Goal: Transaction & Acquisition: Purchase product/service

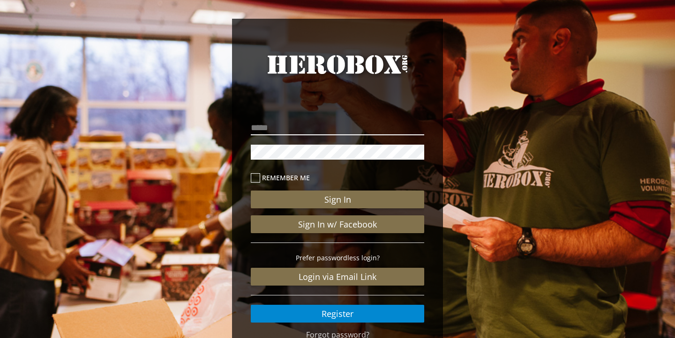
click at [354, 127] on input "email" at bounding box center [337, 127] width 173 height 15
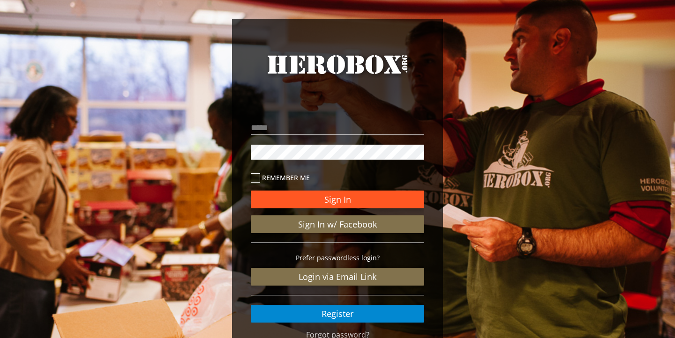
click at [340, 195] on button "Sign In" at bounding box center [337, 200] width 173 height 18
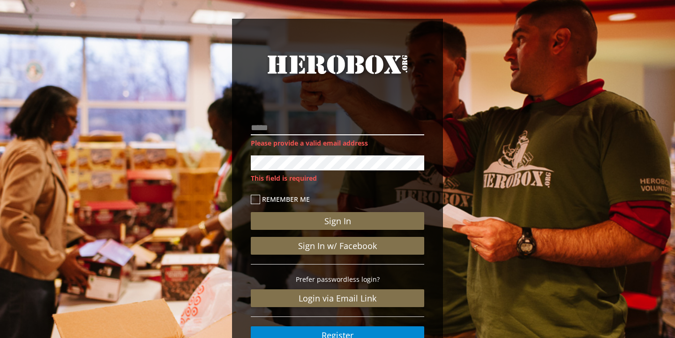
click at [305, 129] on input "email" at bounding box center [337, 127] width 173 height 15
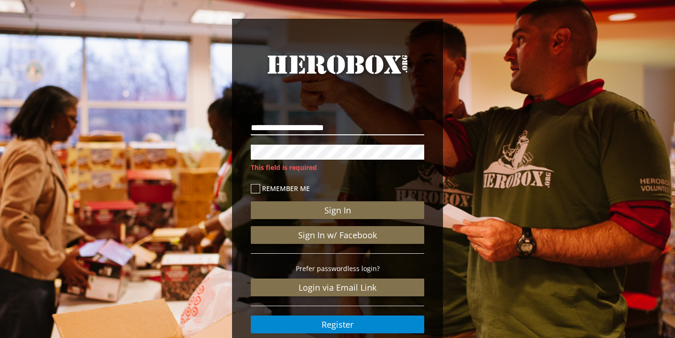
type input "**********"
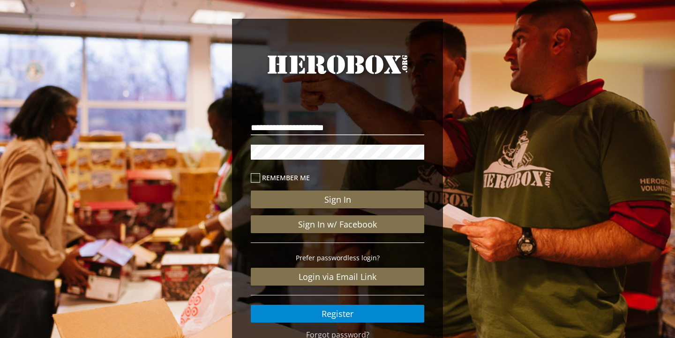
click at [253, 179] on icon at bounding box center [255, 177] width 9 height 9
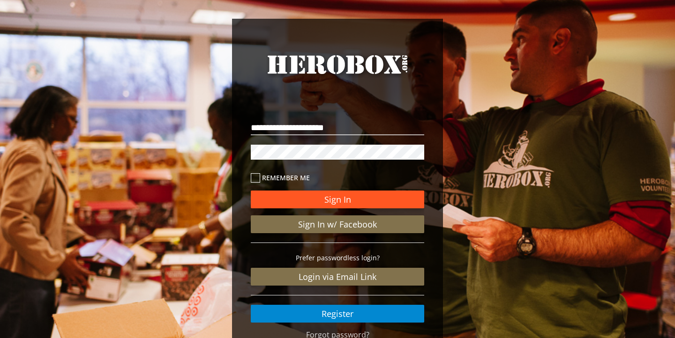
click at [278, 195] on button "Sign In" at bounding box center [337, 200] width 173 height 18
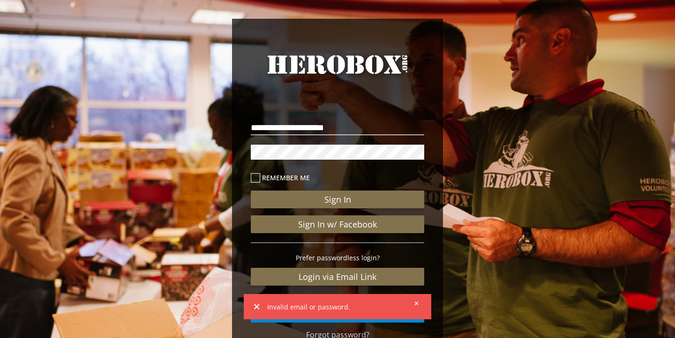
click at [286, 156] on div "**********" at bounding box center [337, 220] width 173 height 205
drag, startPoint x: 353, startPoint y: 140, endPoint x: 217, endPoint y: 154, distance: 136.1
click at [217, 154] on div "**********" at bounding box center [337, 193] width 675 height 387
click at [251, 191] on button "Sign In" at bounding box center [337, 200] width 173 height 18
click at [243, 152] on div "**********" at bounding box center [337, 191] width 211 height 345
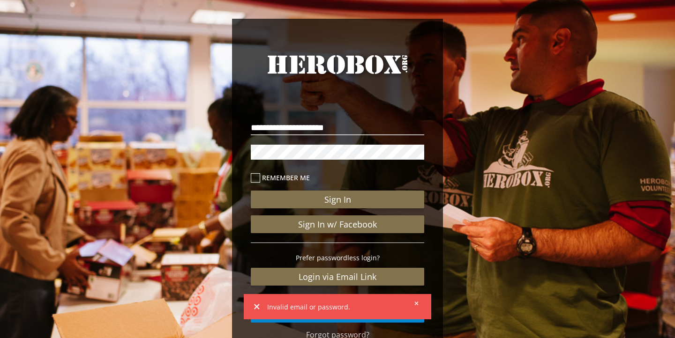
click at [251, 191] on button "Sign In" at bounding box center [337, 200] width 173 height 18
click at [231, 149] on div "**********" at bounding box center [337, 193] width 675 height 387
click at [251, 191] on button "Sign In" at bounding box center [337, 200] width 173 height 18
click at [417, 302] on icon at bounding box center [416, 304] width 4 height 4
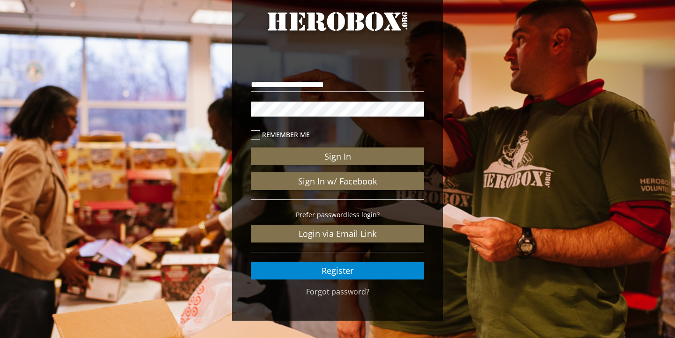
scroll to position [45, 0]
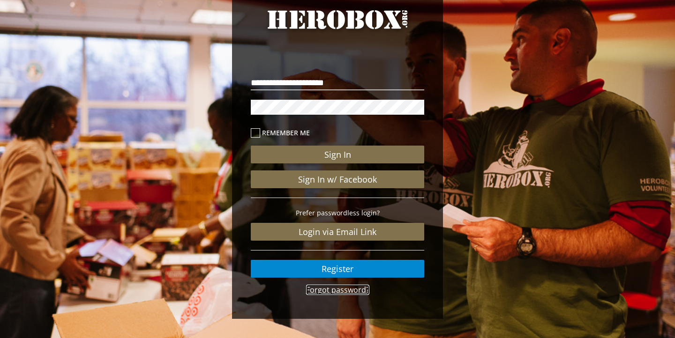
click at [358, 290] on link "Forgot password?" at bounding box center [337, 290] width 63 height 10
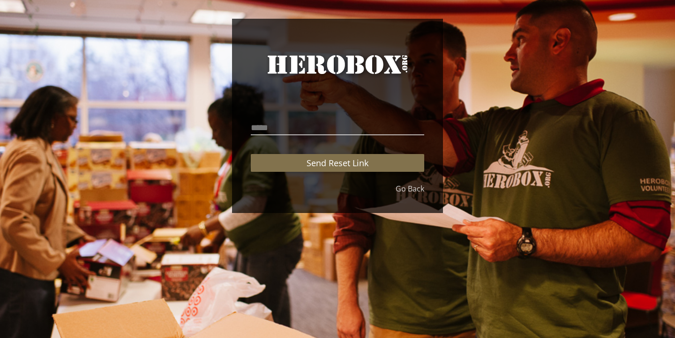
click at [407, 194] on div "HeroBox Send Reset Link Go Back" at bounding box center [337, 116] width 211 height 194
click at [406, 188] on link "Go Back" at bounding box center [409, 189] width 29 height 11
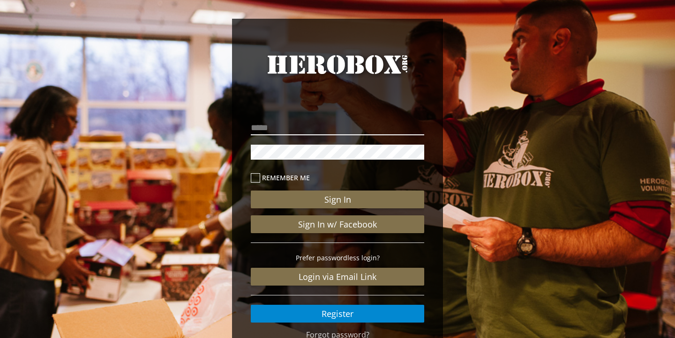
click at [304, 125] on input "email" at bounding box center [337, 127] width 173 height 15
type input "**********"
click at [251, 191] on button "Sign In" at bounding box center [337, 200] width 173 height 18
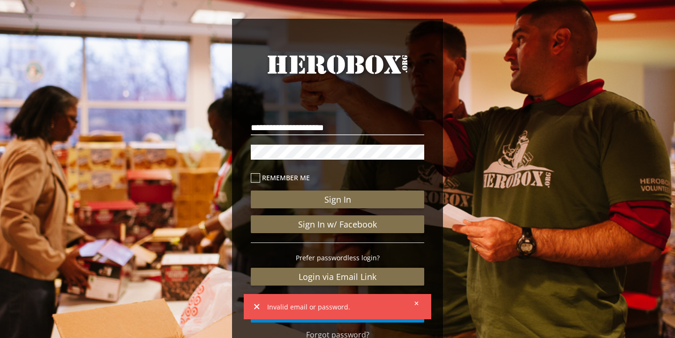
scroll to position [49, 0]
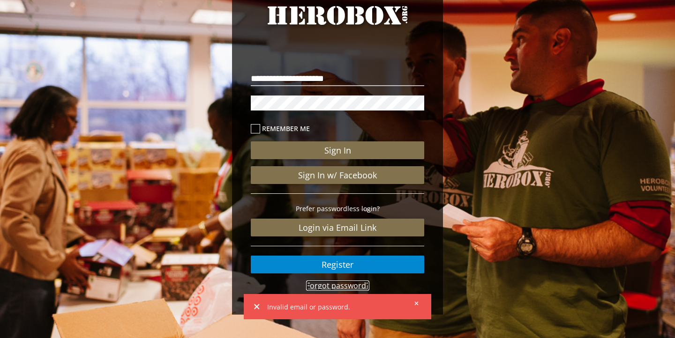
click at [334, 290] on link "Forgot password?" at bounding box center [337, 286] width 63 height 10
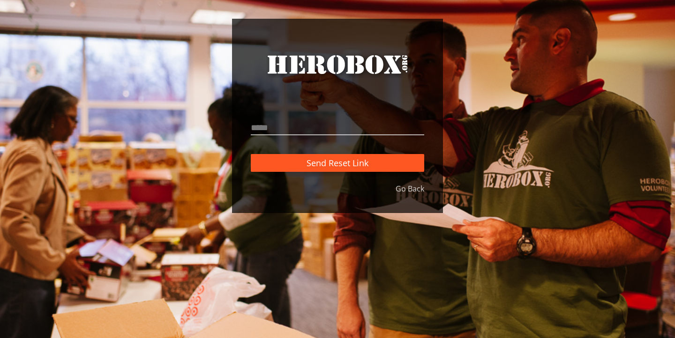
click at [387, 156] on button "Send Reset Link" at bounding box center [337, 163] width 173 height 18
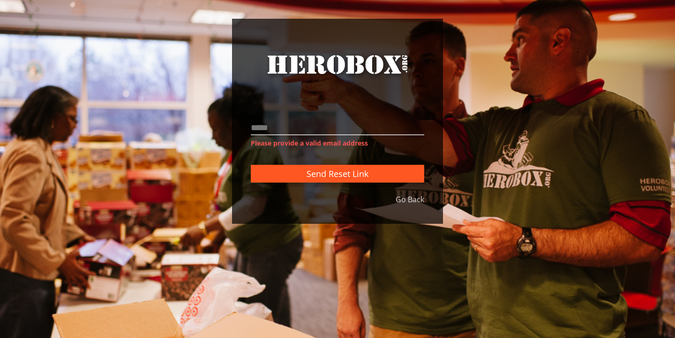
click at [369, 175] on button "Send Reset Link" at bounding box center [337, 174] width 173 height 18
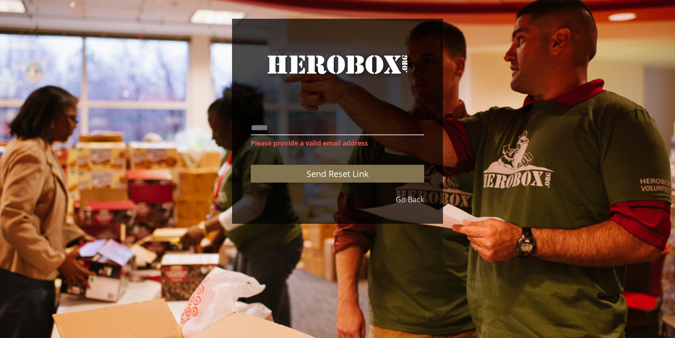
click at [323, 112] on div "Please provide a valid email address Send Reset Link" at bounding box center [337, 149] width 187 height 90
click at [323, 125] on input "email" at bounding box center [337, 127] width 173 height 15
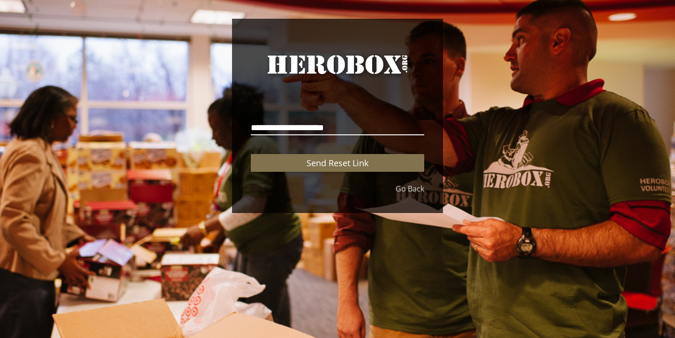
type input "**********"
click at [251, 154] on button "Send Reset Link" at bounding box center [337, 163] width 173 height 18
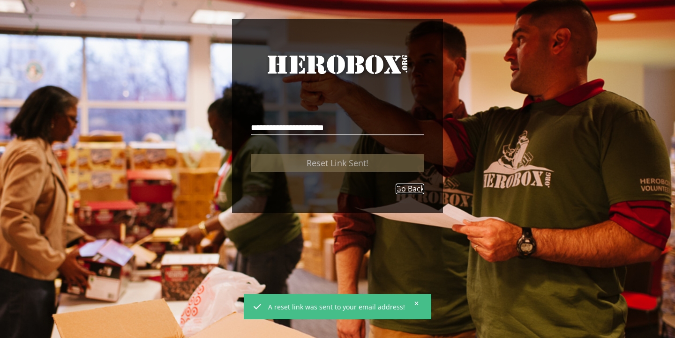
click at [416, 192] on link "Go Back" at bounding box center [409, 189] width 29 height 11
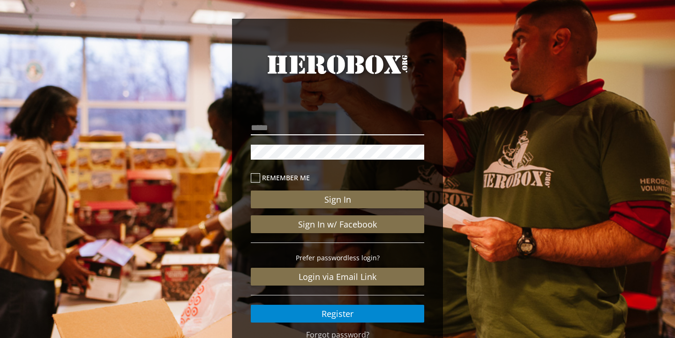
click at [324, 126] on input "email" at bounding box center [337, 127] width 173 height 15
type input "**********"
click at [251, 191] on button "Sign In" at bounding box center [337, 200] width 173 height 18
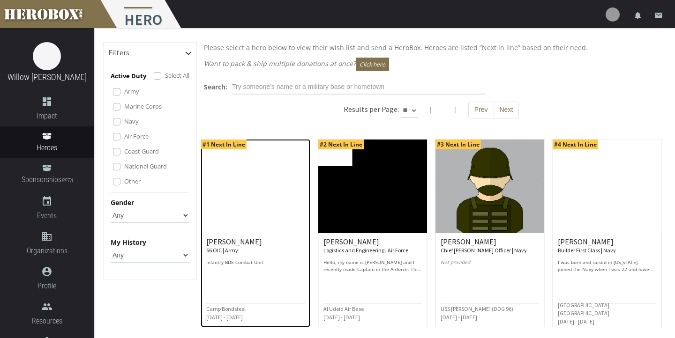
click at [255, 227] on img at bounding box center [255, 187] width 109 height 94
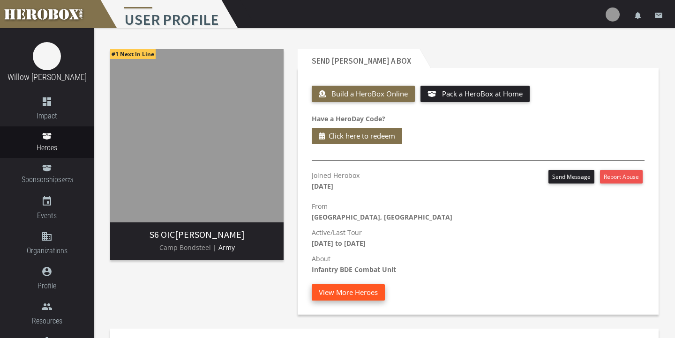
click at [349, 295] on button "View More Heroes" at bounding box center [348, 292] width 73 height 16
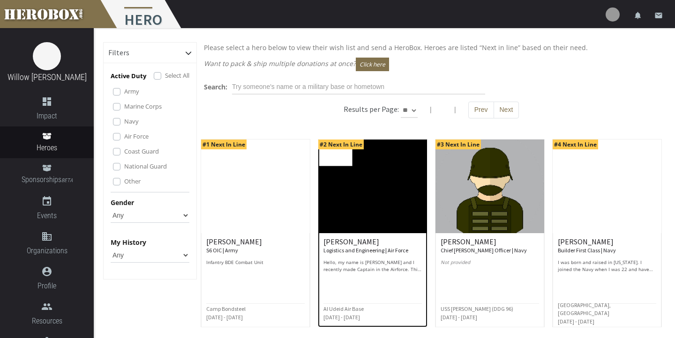
click at [379, 207] on img at bounding box center [372, 187] width 109 height 94
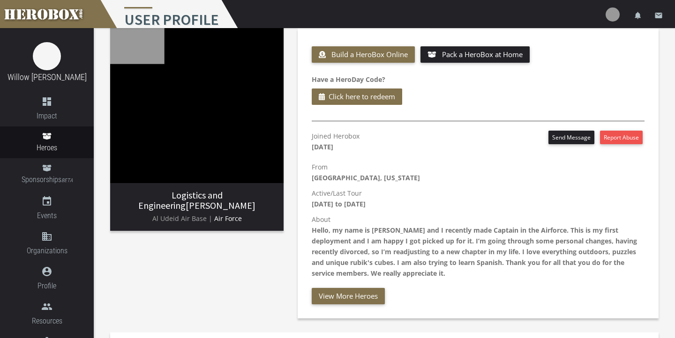
scroll to position [44, 0]
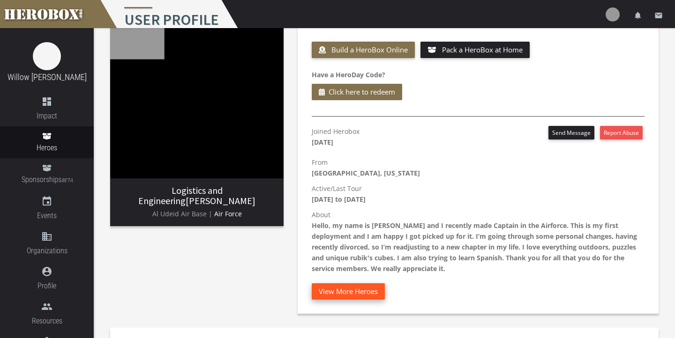
click at [358, 290] on button "View More Heroes" at bounding box center [348, 291] width 73 height 16
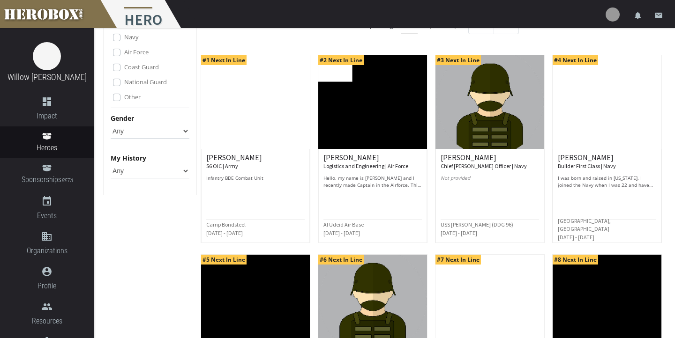
scroll to position [86, 0]
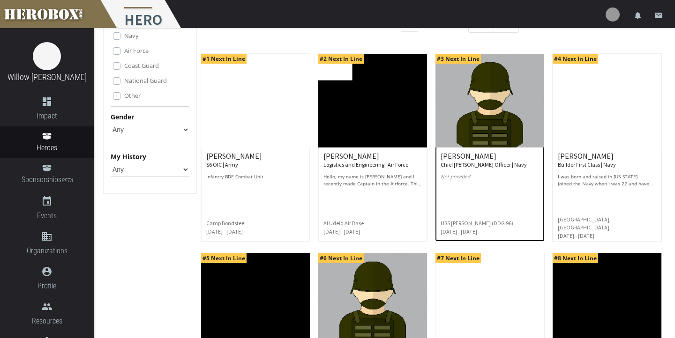
click at [500, 182] on p "Not provided" at bounding box center [489, 180] width 98 height 14
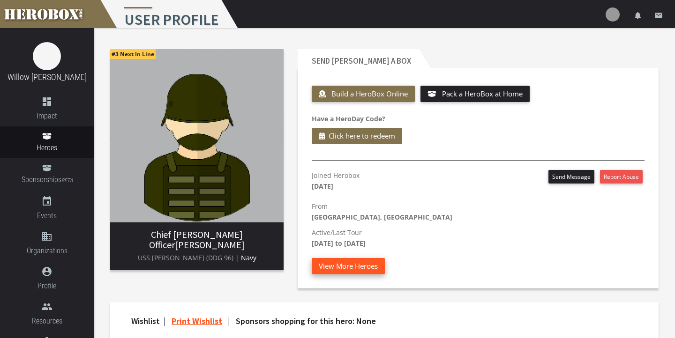
click at [343, 265] on button "View More Heroes" at bounding box center [348, 266] width 73 height 16
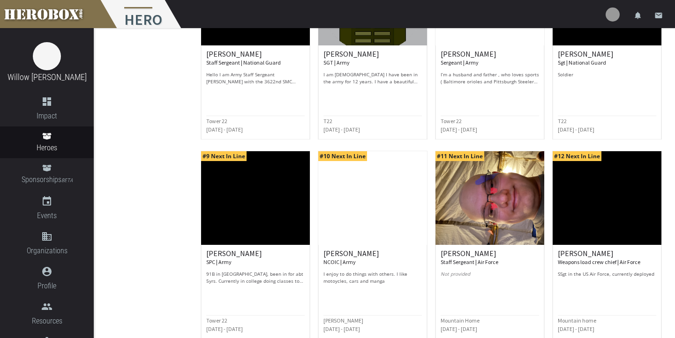
scroll to position [449, 0]
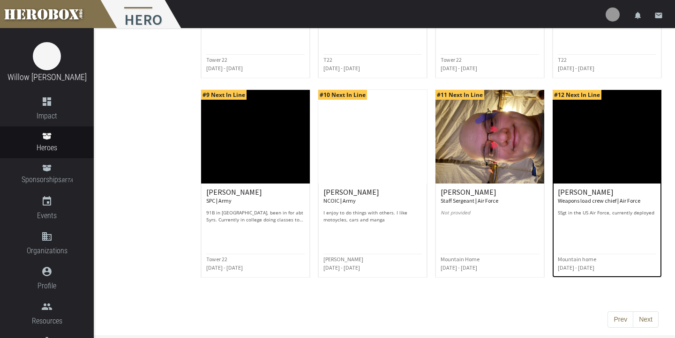
click at [626, 208] on div "[PERSON_NAME] Weapons load crew chief | Air Force SSgt in the [DEMOGRAPHIC_DATA…" at bounding box center [607, 205] width 98 height 35
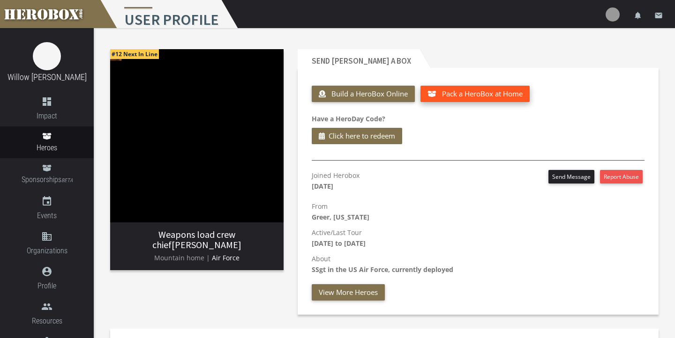
click at [457, 92] on span "Pack a HeroBox at Home" at bounding box center [482, 93] width 81 height 9
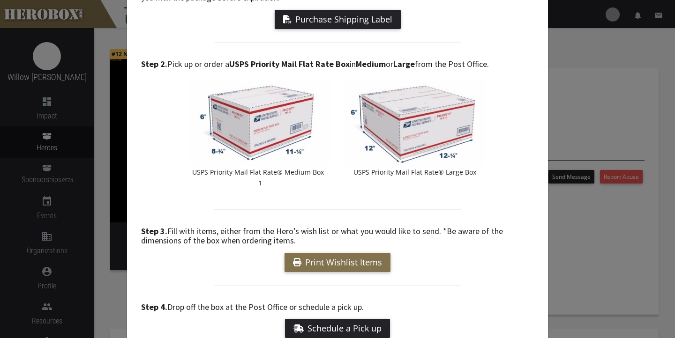
scroll to position [99, 0]
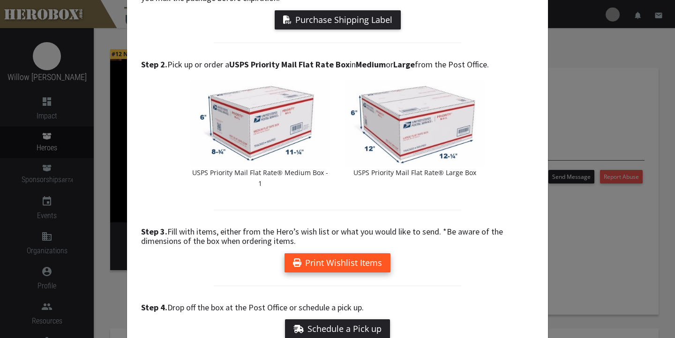
click at [360, 253] on link "Print Wishlist Items" at bounding box center [337, 262] width 106 height 19
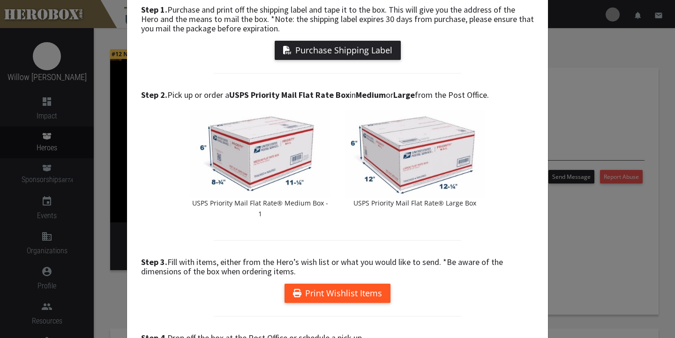
scroll to position [0, 0]
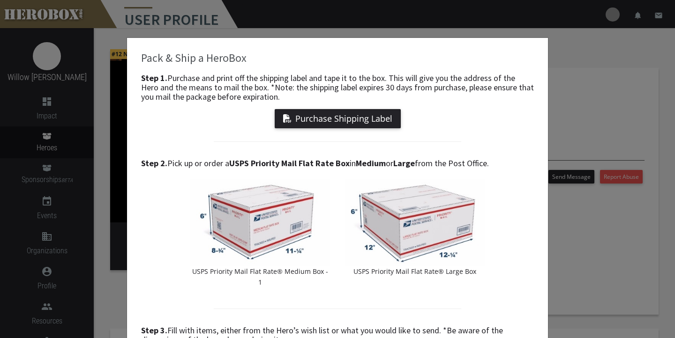
click at [560, 48] on div "Pack & Ship a HeroBox Step 1. Purchase and print off the shipping label and tap…" at bounding box center [337, 169] width 675 height 338
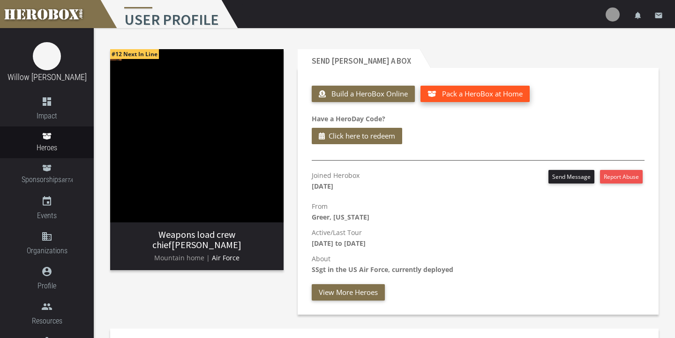
click at [467, 92] on span "Pack a HeroBox at Home" at bounding box center [482, 93] width 81 height 9
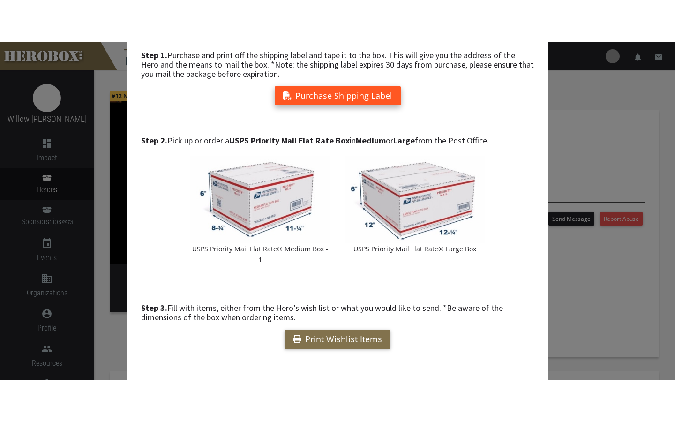
scroll to position [16, 0]
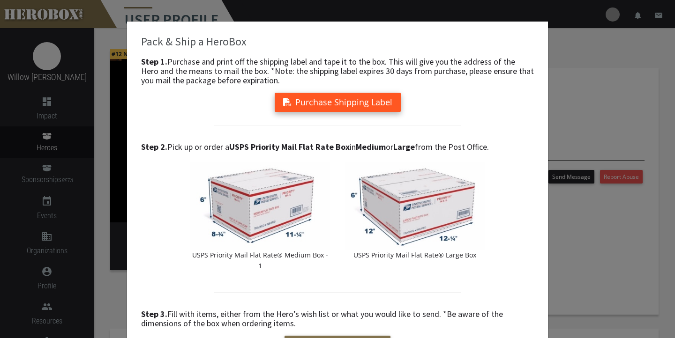
click at [379, 108] on button "Purchase Shipping Label" at bounding box center [338, 102] width 126 height 19
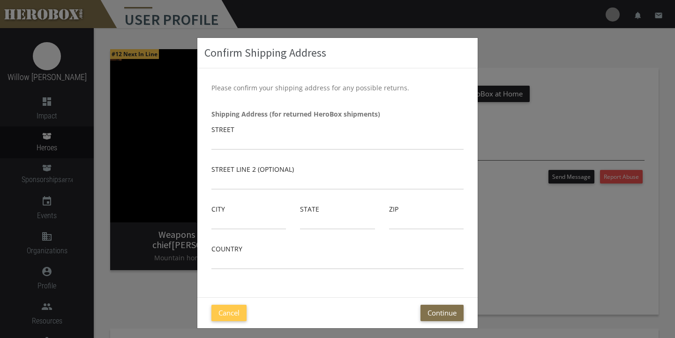
click at [366, 128] on div "Street" at bounding box center [337, 137] width 252 height 26
click at [305, 133] on div "Street" at bounding box center [337, 137] width 252 height 26
click at [237, 136] on input "text" at bounding box center [337, 142] width 252 height 15
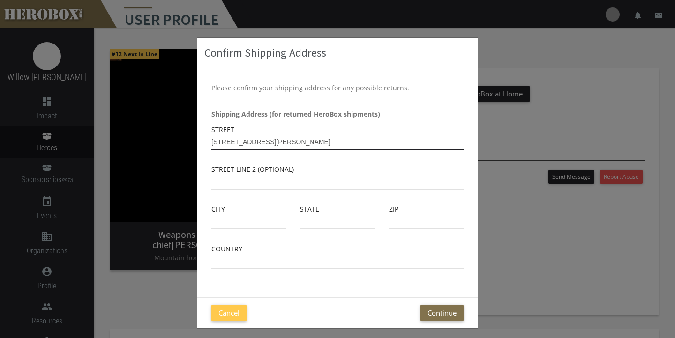
type input "[STREET_ADDRESS][PERSON_NAME]"
click at [241, 216] on input "text" at bounding box center [248, 222] width 74 height 15
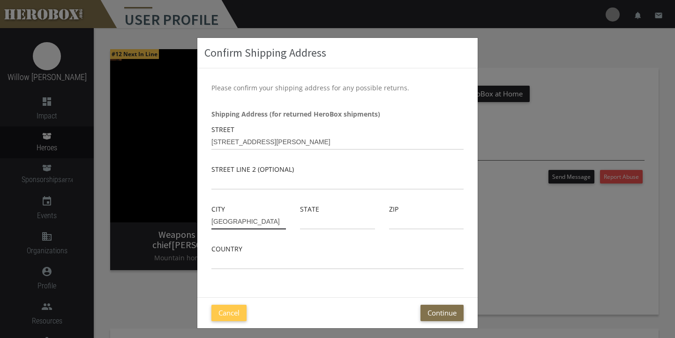
type input "[GEOGRAPHIC_DATA]"
click at [308, 221] on input "text" at bounding box center [337, 222] width 74 height 15
click at [289, 228] on div "City [GEOGRAPHIC_DATA]" at bounding box center [248, 224] width 89 height 40
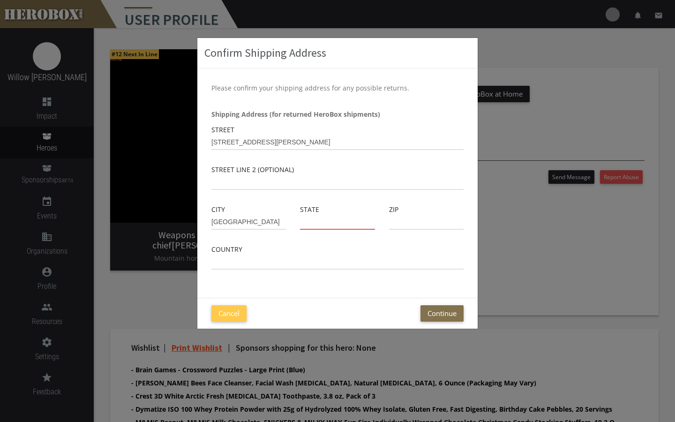
click at [326, 222] on input "text" at bounding box center [337, 222] width 74 height 15
type input "fl"
click at [381, 218] on div "State fl" at bounding box center [337, 224] width 89 height 40
click at [399, 218] on input "text" at bounding box center [426, 222] width 74 height 15
type input "32205"
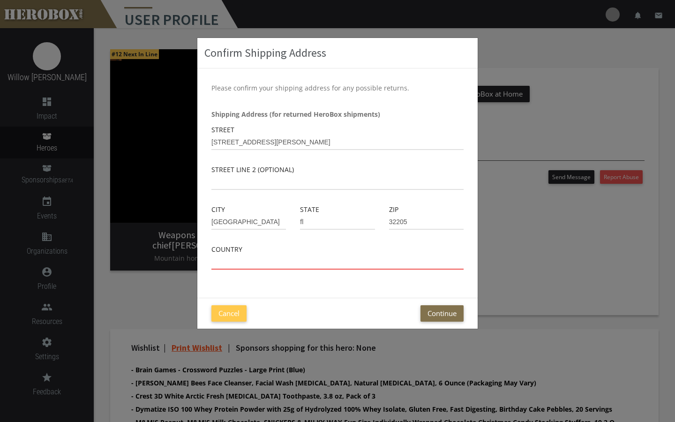
click at [368, 258] on input "text" at bounding box center [337, 261] width 252 height 15
type input "[GEOGRAPHIC_DATA]"
click at [451, 313] on button "Continue" at bounding box center [441, 313] width 43 height 16
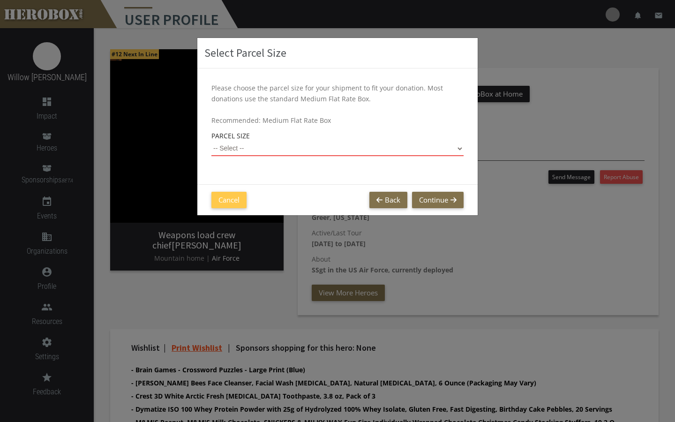
click at [285, 150] on select "-- Select -- Small Flat Rate Envelope (Est. $11.38) Medium Flat Rate Box (Est. …" at bounding box center [337, 148] width 252 height 15
select select "Medium Flat Rate Box"
click at [388, 196] on button "Back" at bounding box center [388, 200] width 38 height 16
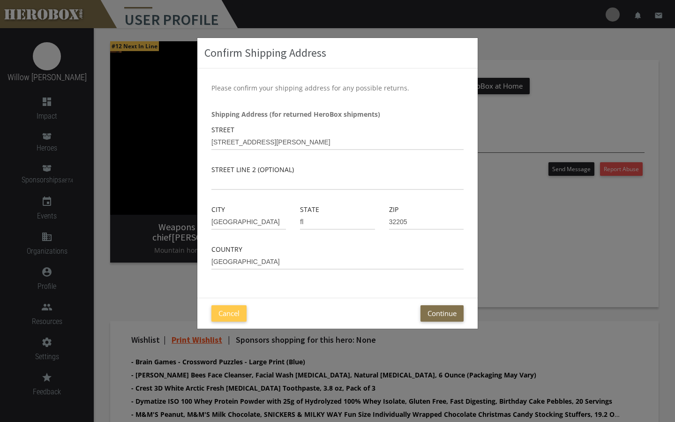
scroll to position [0, 0]
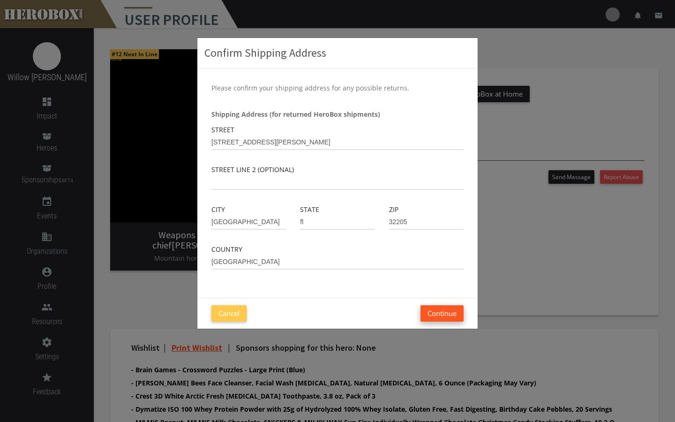
click at [440, 316] on button "Continue" at bounding box center [441, 313] width 43 height 16
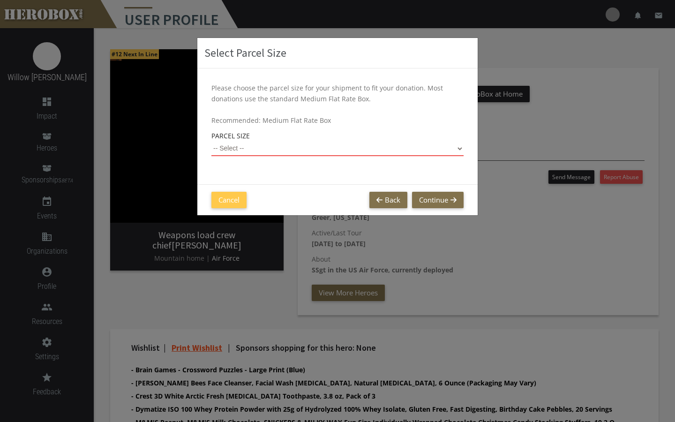
click at [458, 150] on select "-- Select -- Small Flat Rate Envelope (Est. $11.38) Medium Flat Rate Box (Est. …" at bounding box center [337, 148] width 252 height 15
select select "Medium Flat Rate Box"
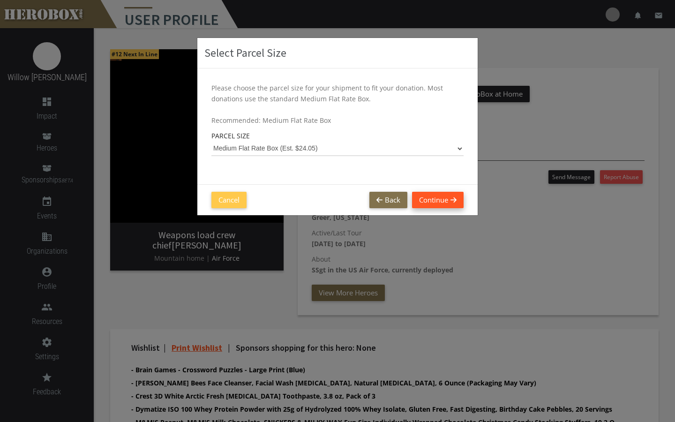
click at [439, 197] on button "Continue" at bounding box center [438, 200] width 52 height 16
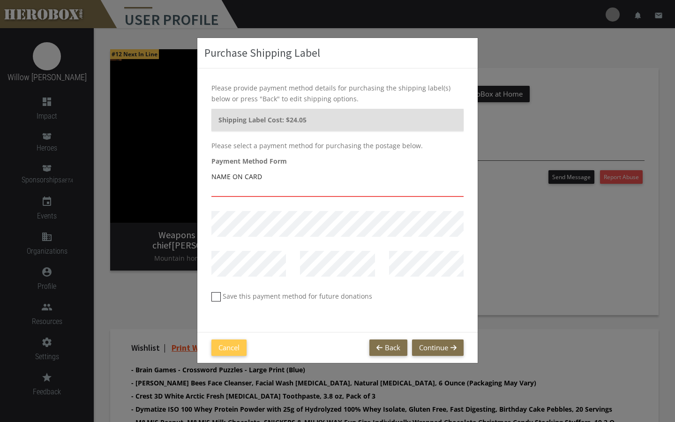
click at [343, 187] on input "text" at bounding box center [337, 189] width 252 height 15
type input "[PERSON_NAME]"
click at [441, 338] on button "Continue" at bounding box center [438, 347] width 52 height 16
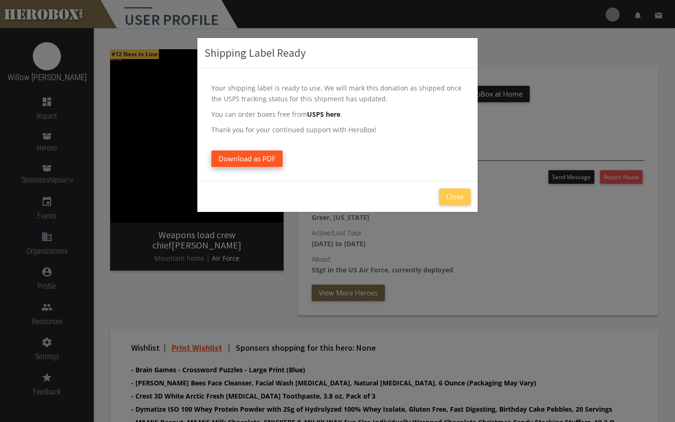
click at [244, 158] on span "Download as PDF" at bounding box center [246, 158] width 57 height 9
click at [454, 198] on button "Close" at bounding box center [454, 196] width 31 height 16
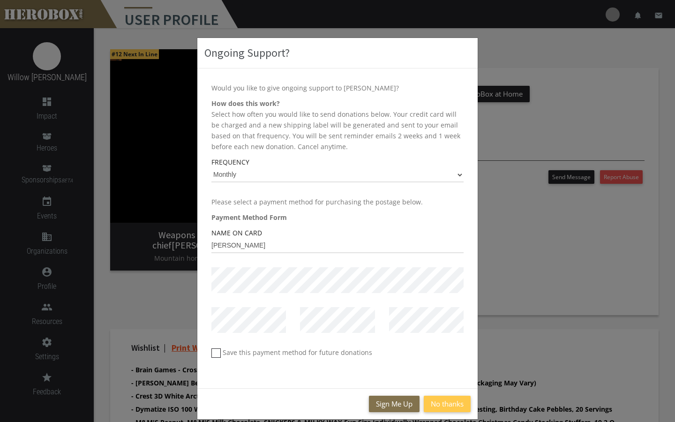
click at [514, 203] on div "Ongoing Support? Would you like to give ongoing support to [PERSON_NAME]? How d…" at bounding box center [337, 211] width 675 height 422
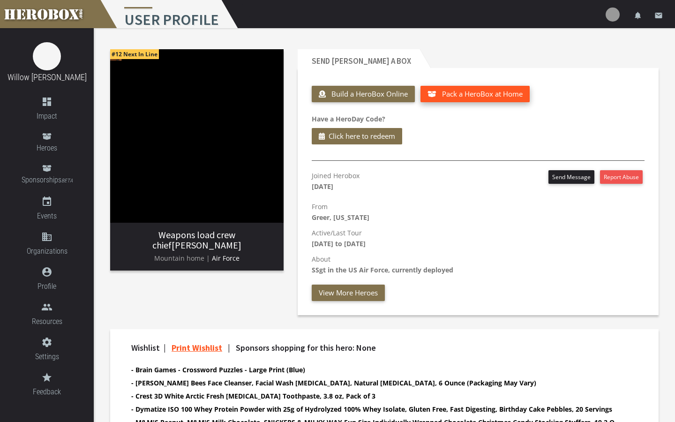
click at [457, 96] on span "Pack a HeroBox at Home" at bounding box center [482, 93] width 81 height 9
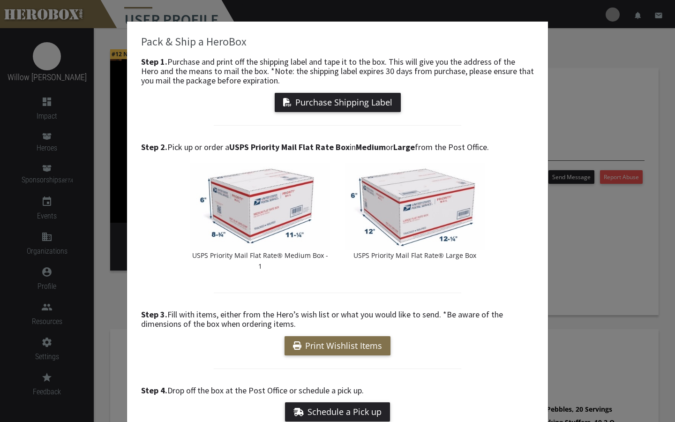
scroll to position [7, 0]
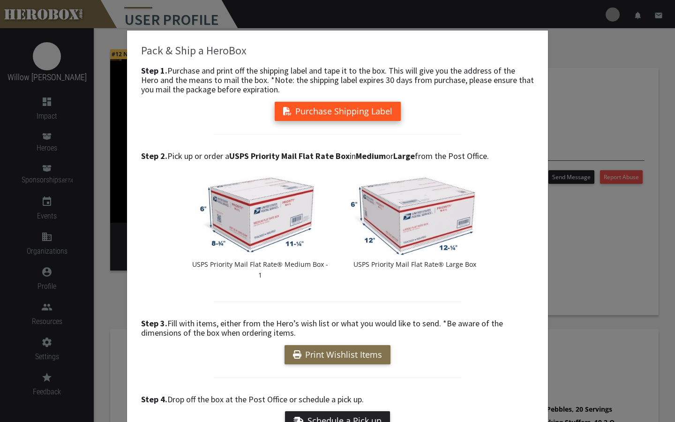
click at [359, 107] on button "Purchase Shipping Label" at bounding box center [338, 111] width 126 height 19
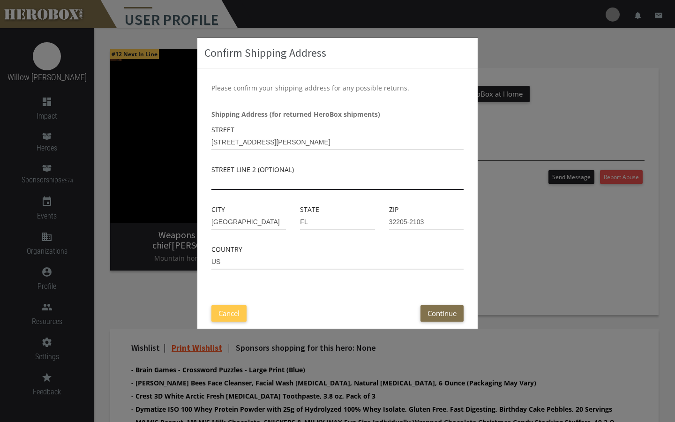
click at [351, 176] on input "text" at bounding box center [337, 182] width 252 height 15
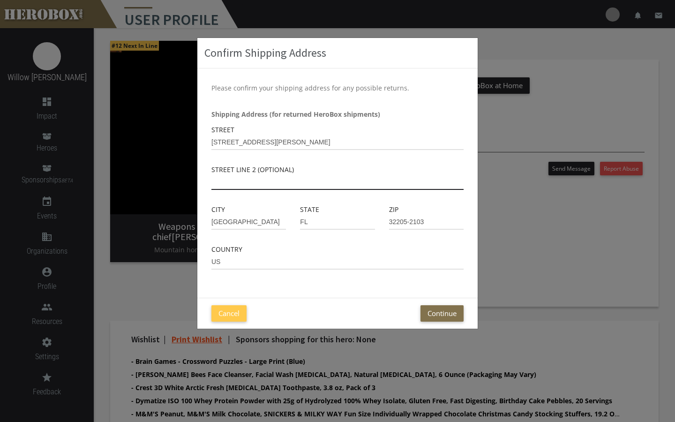
scroll to position [9, 0]
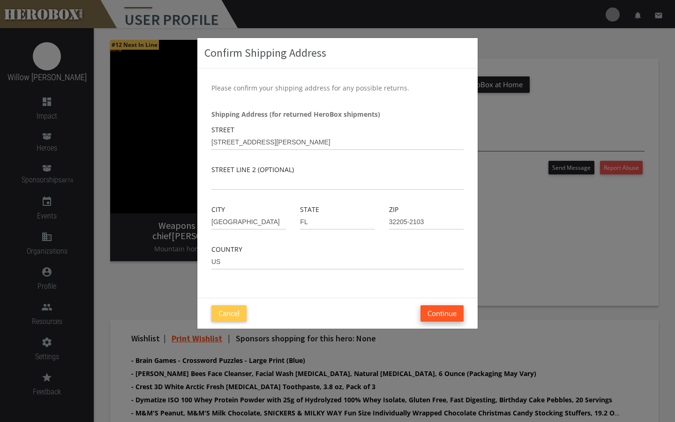
click at [441, 310] on button "Continue" at bounding box center [441, 313] width 43 height 16
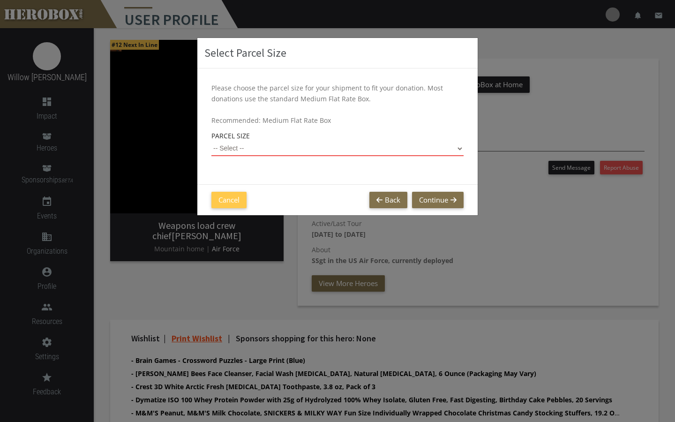
click at [462, 146] on select "-- Select -- Small Flat Rate Envelope (Est. $11.38) Medium Flat Rate Box (Est. …" at bounding box center [337, 148] width 252 height 15
select select "Medium Flat Rate Box"
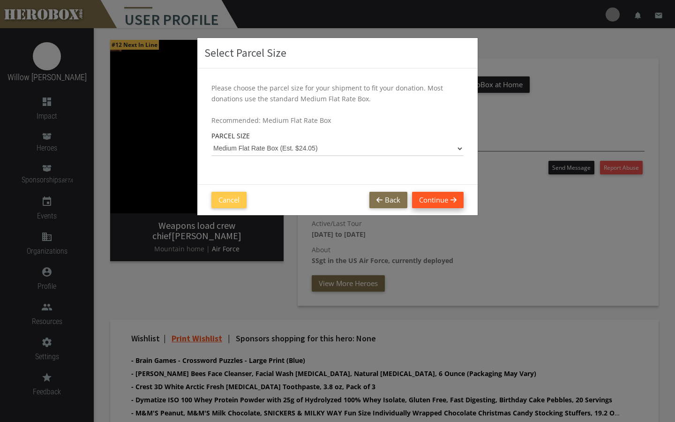
click at [440, 201] on button "Continue" at bounding box center [438, 200] width 52 height 16
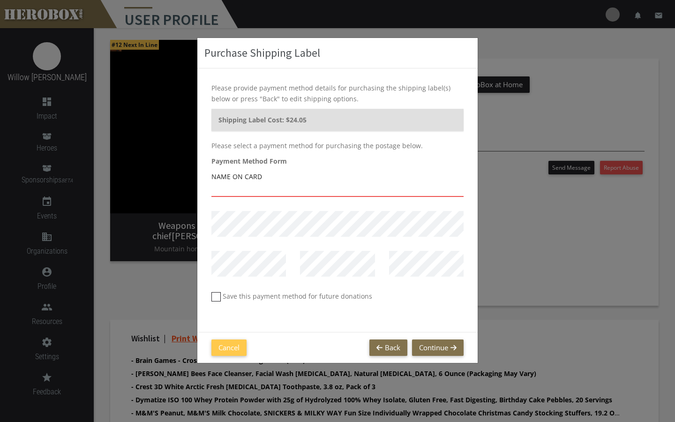
click at [383, 182] on input "text" at bounding box center [337, 189] width 252 height 15
type input "5"
type input "[PERSON_NAME]"
click at [448, 338] on button "Continue" at bounding box center [438, 347] width 52 height 16
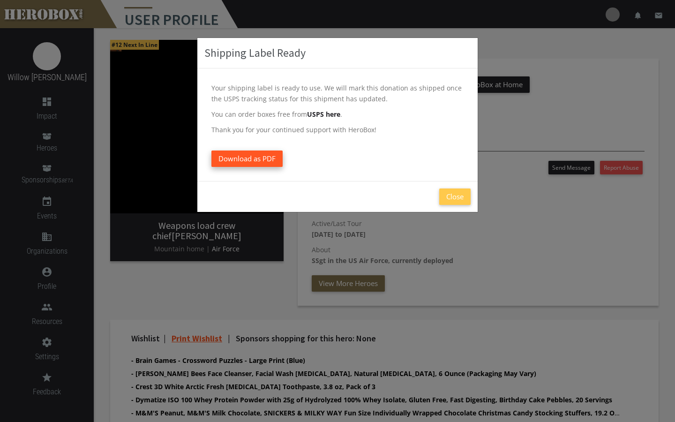
click at [259, 157] on link "Download as PDF" at bounding box center [246, 158] width 71 height 16
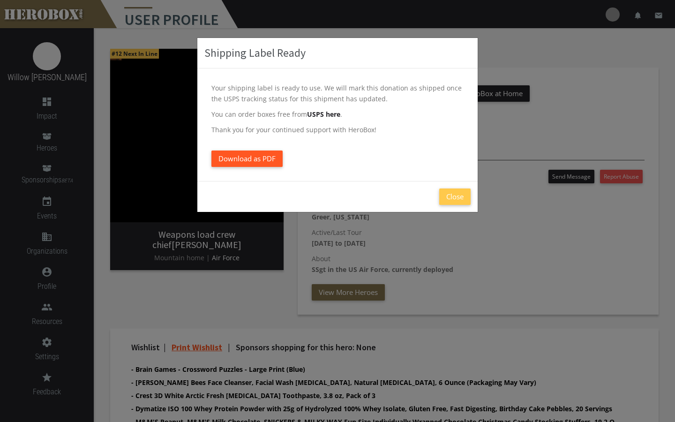
scroll to position [0, 0]
click at [466, 195] on button "Close" at bounding box center [454, 196] width 31 height 16
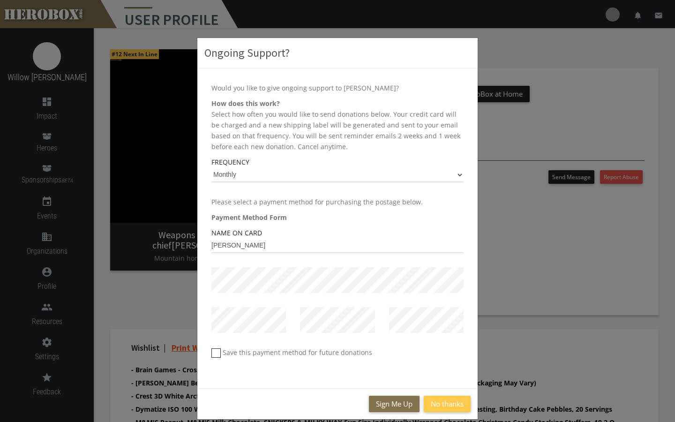
scroll to position [12, 0]
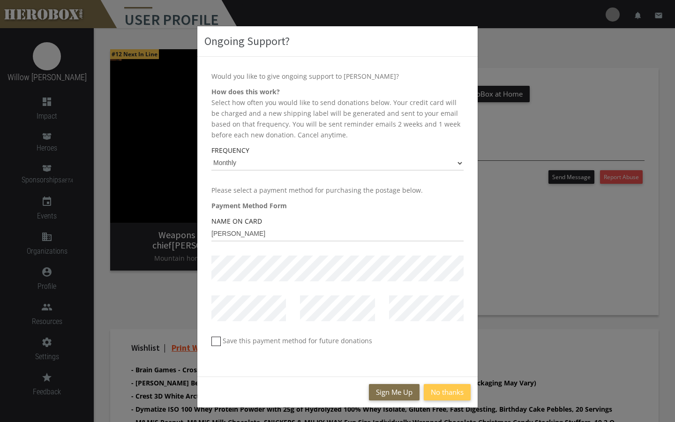
click at [533, 334] on div "Ongoing Support? Would you like to give ongoing support to [PERSON_NAME]? How d…" at bounding box center [337, 211] width 675 height 422
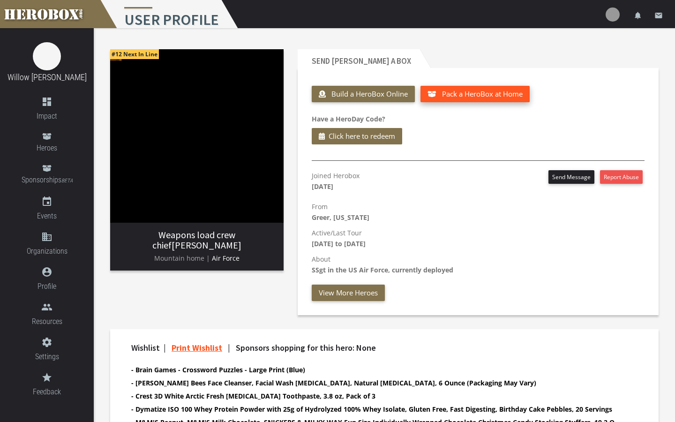
click at [467, 94] on span "Pack a HeroBox at Home" at bounding box center [482, 93] width 81 height 9
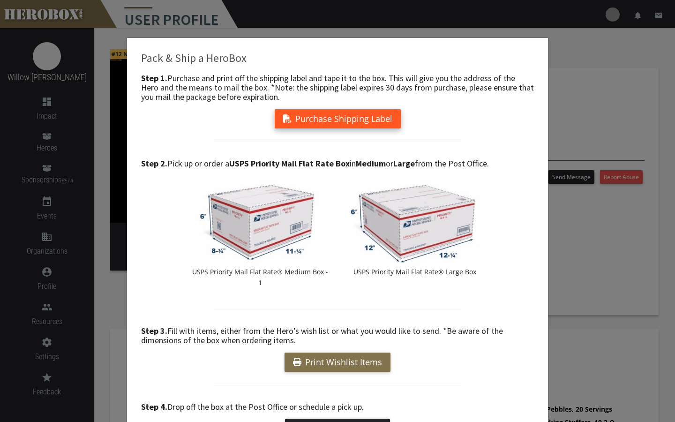
click at [370, 120] on button "Purchase Shipping Label" at bounding box center [338, 118] width 126 height 19
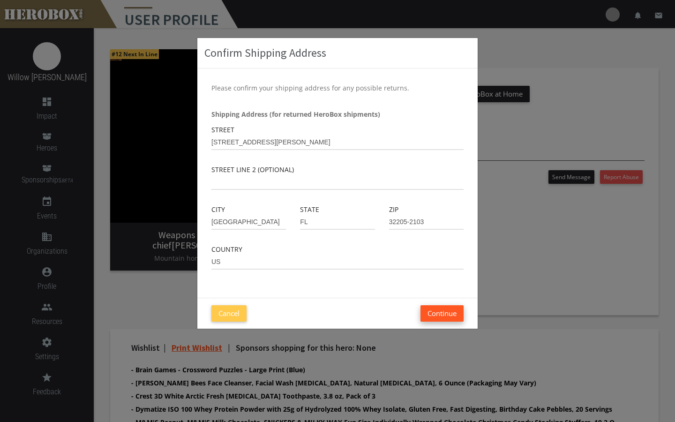
click at [447, 311] on button "Continue" at bounding box center [441, 313] width 43 height 16
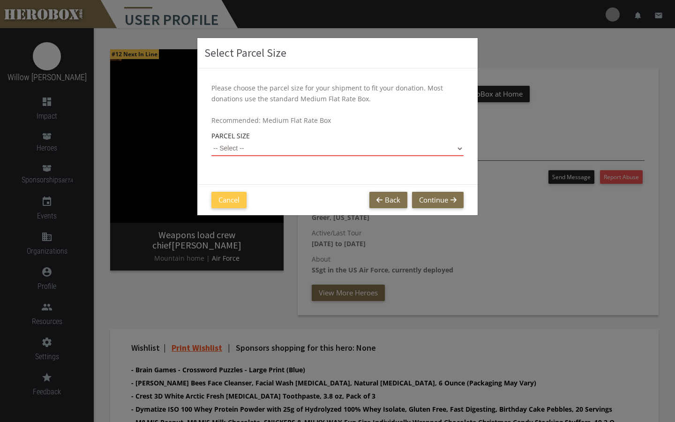
click at [457, 150] on select "-- Select -- Small Flat Rate Envelope (Est. $11.38) Medium Flat Rate Box (Est. …" at bounding box center [337, 148] width 252 height 15
select select "Medium Flat Rate Box"
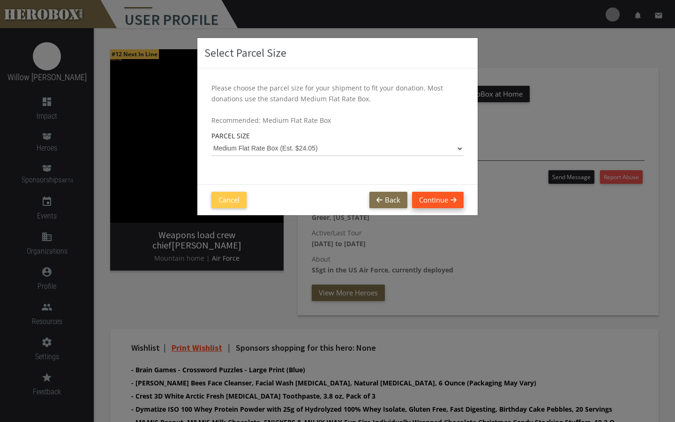
click at [445, 204] on button "Continue" at bounding box center [438, 200] width 52 height 16
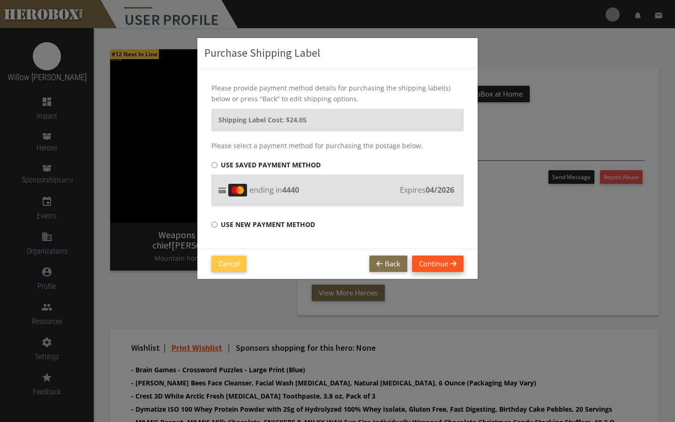
click at [446, 266] on button "Continue" at bounding box center [438, 263] width 52 height 16
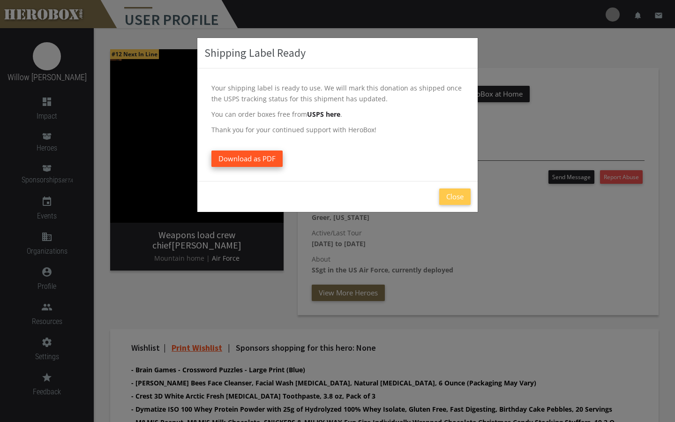
click at [250, 151] on link "Download as PDF" at bounding box center [246, 158] width 71 height 16
